Goal: Task Accomplishment & Management: Use online tool/utility

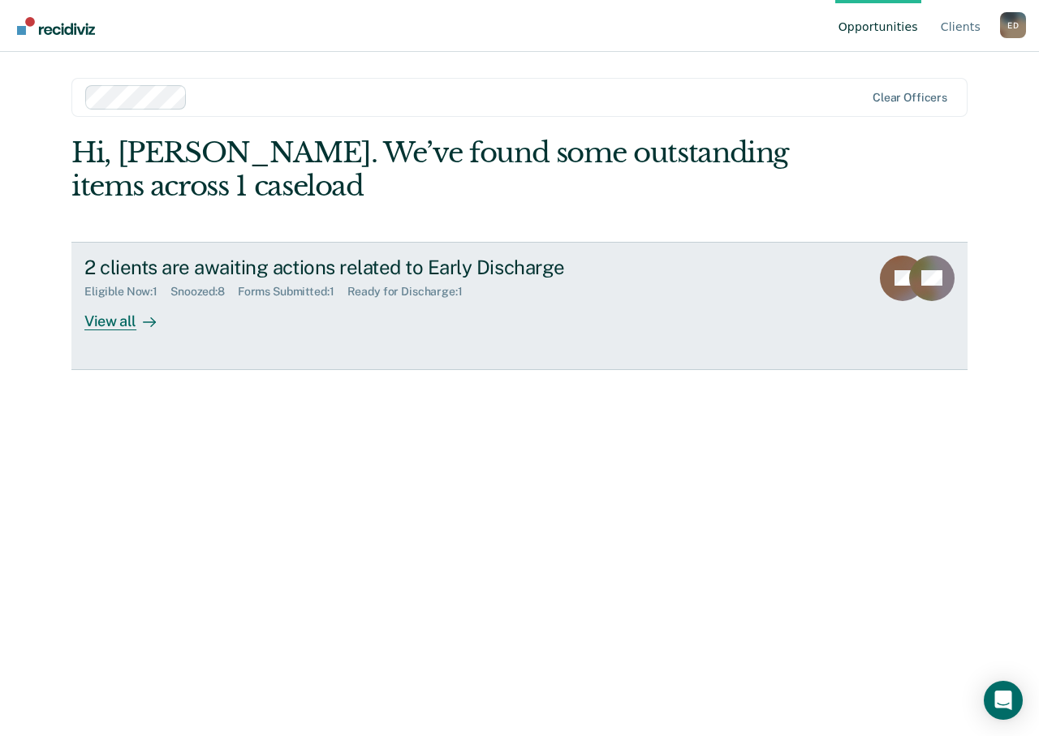
click at [125, 313] on div "View all" at bounding box center [129, 315] width 91 height 32
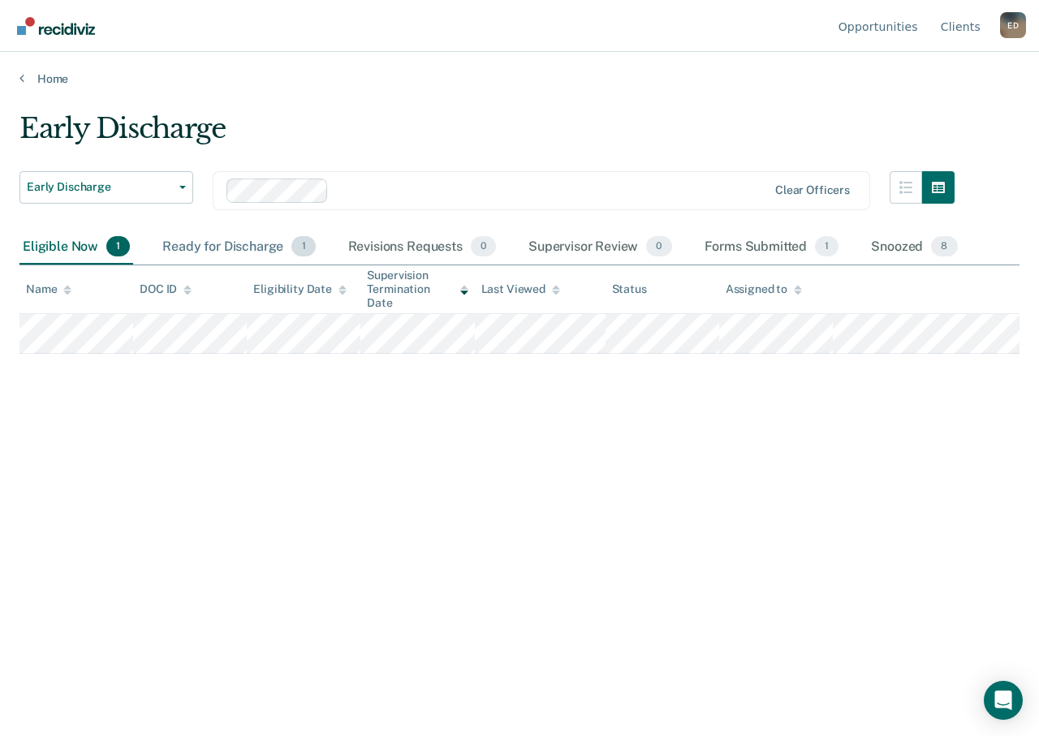
click at [197, 237] on div "Ready for Discharge 1" at bounding box center [238, 248] width 159 height 36
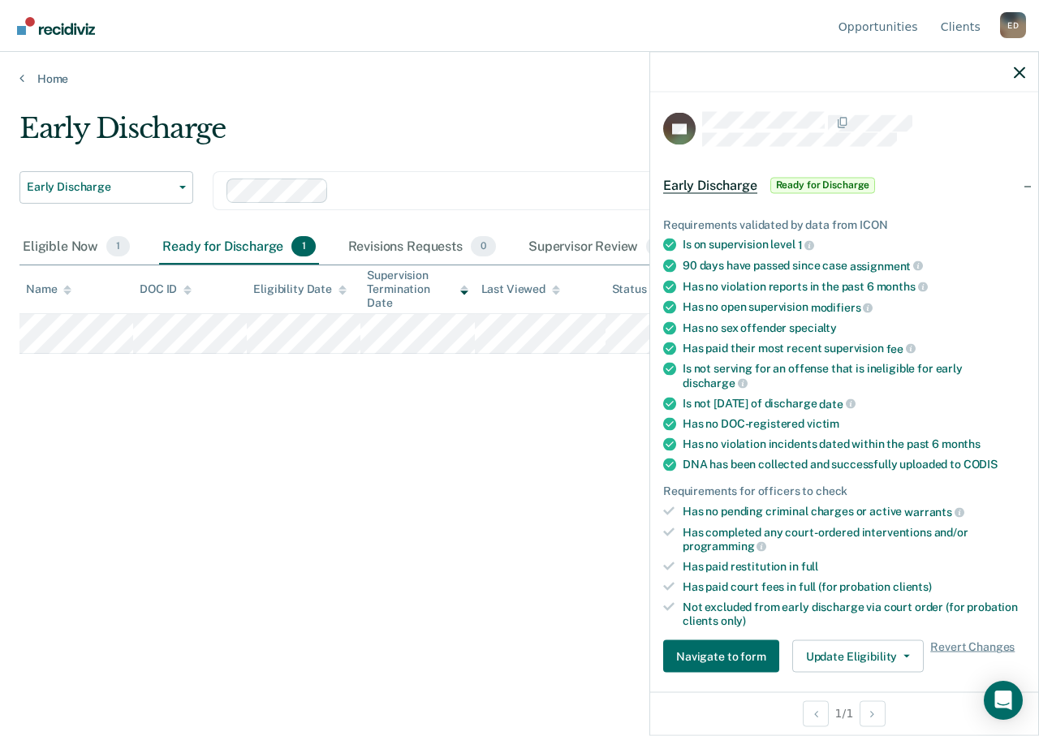
scroll to position [325, 0]
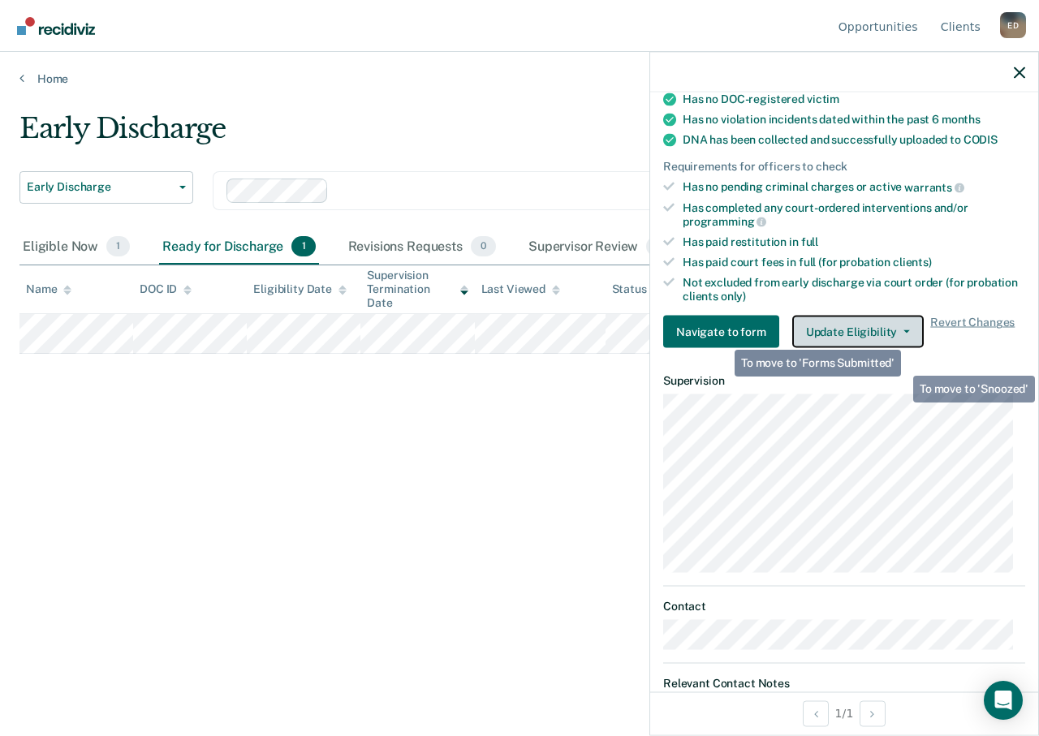
click at [905, 328] on button "Update Eligibility" at bounding box center [858, 332] width 132 height 32
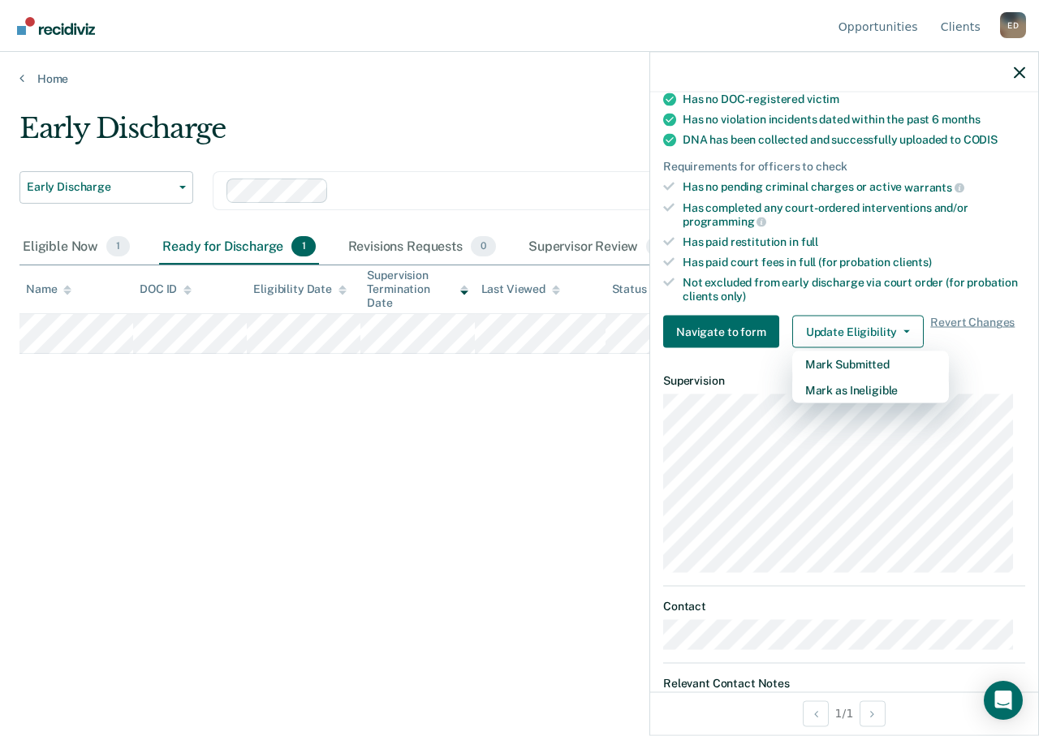
click at [482, 493] on div "Early Discharge Early Discharge Early Discharge Supervision Level Downgrade Cle…" at bounding box center [519, 363] width 1000 height 503
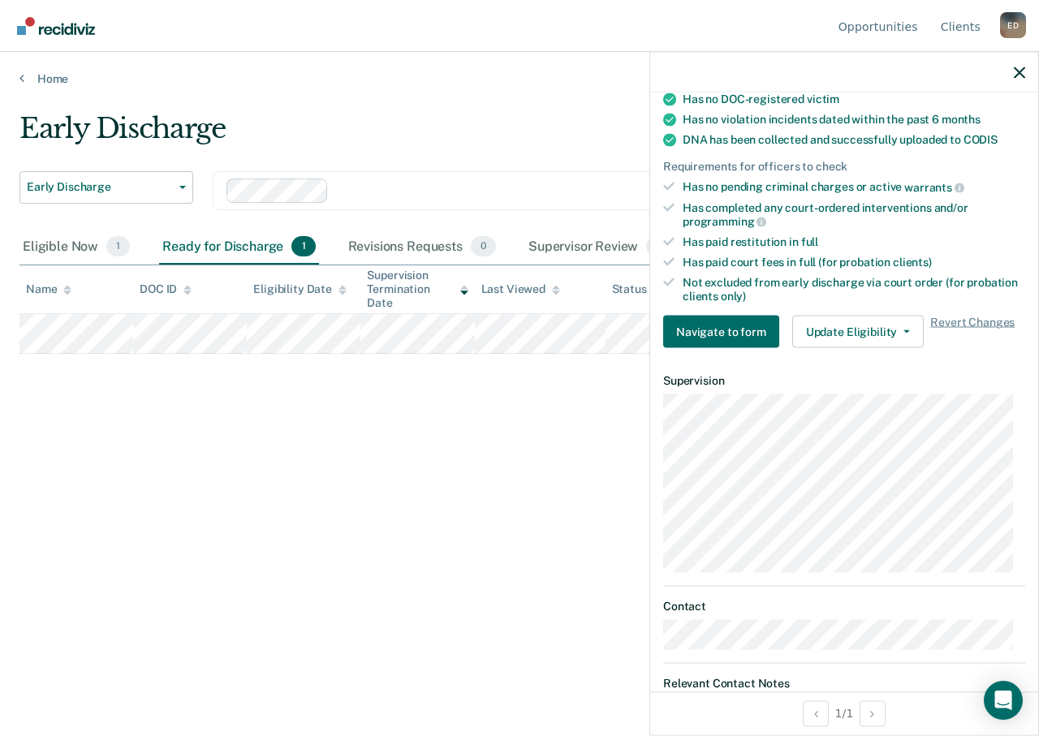
click at [1013, 70] on div at bounding box center [844, 72] width 388 height 41
click at [1027, 67] on div at bounding box center [844, 72] width 388 height 41
click at [1021, 63] on div at bounding box center [844, 72] width 388 height 41
click at [1017, 76] on icon "button" at bounding box center [1019, 72] width 11 height 11
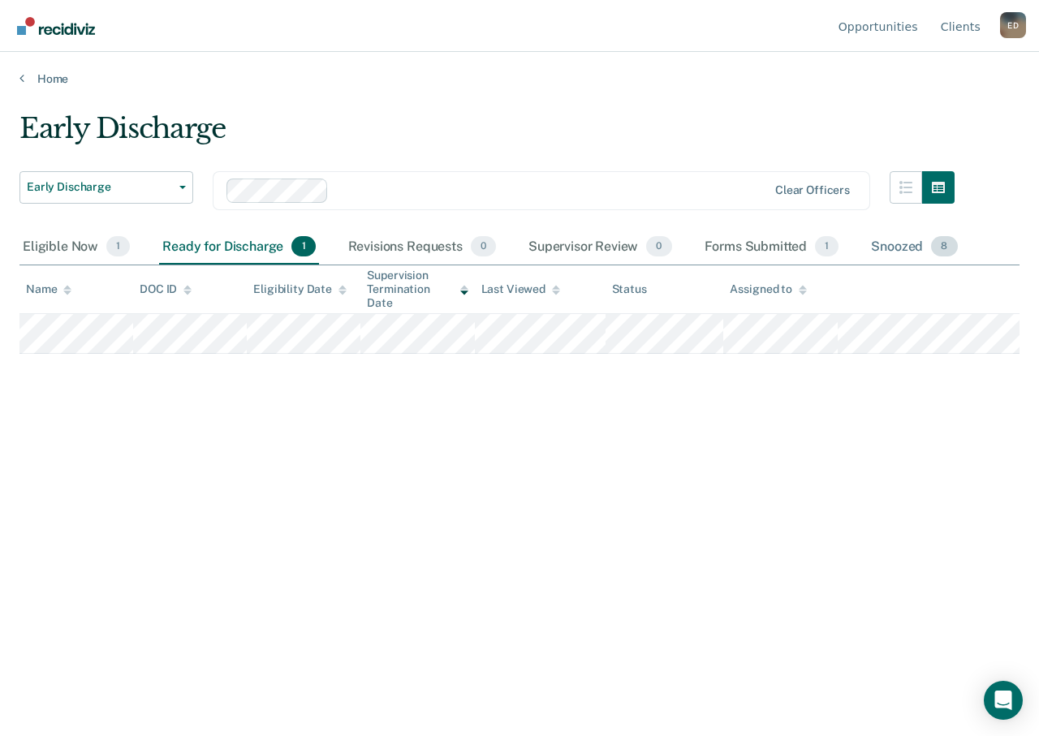
click at [887, 253] on div "Snoozed 8" at bounding box center [914, 248] width 93 height 36
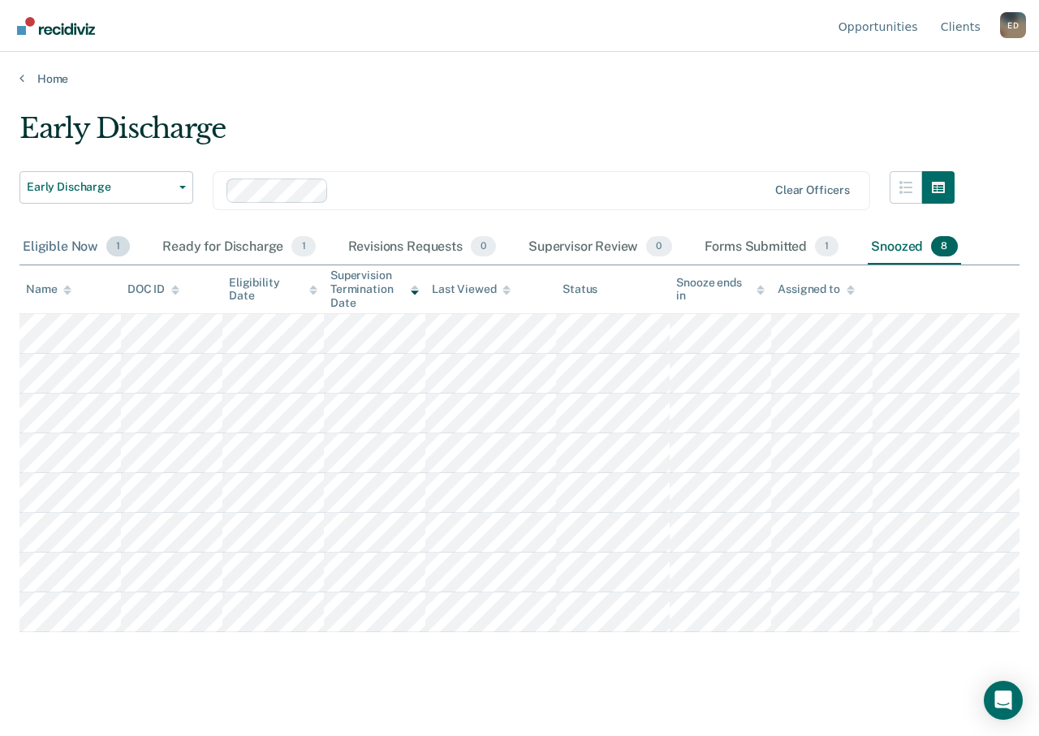
click at [53, 247] on div "Eligible Now 1" at bounding box center [76, 248] width 114 height 36
